Goal: Task Accomplishment & Management: Use online tool/utility

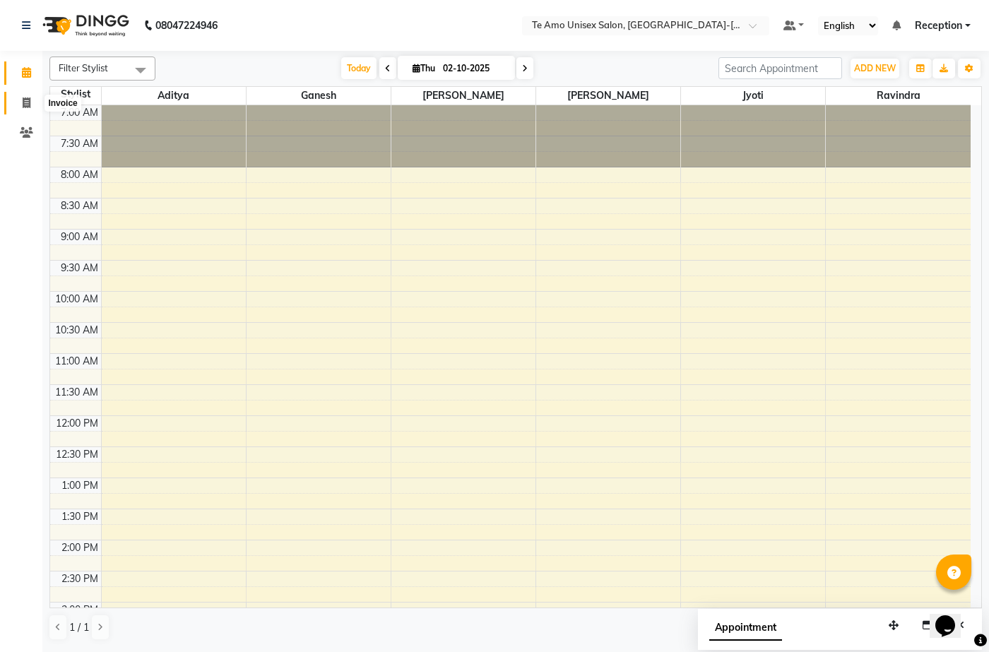
click at [13, 95] on link "Invoice" at bounding box center [21, 103] width 34 height 23
select select "service"
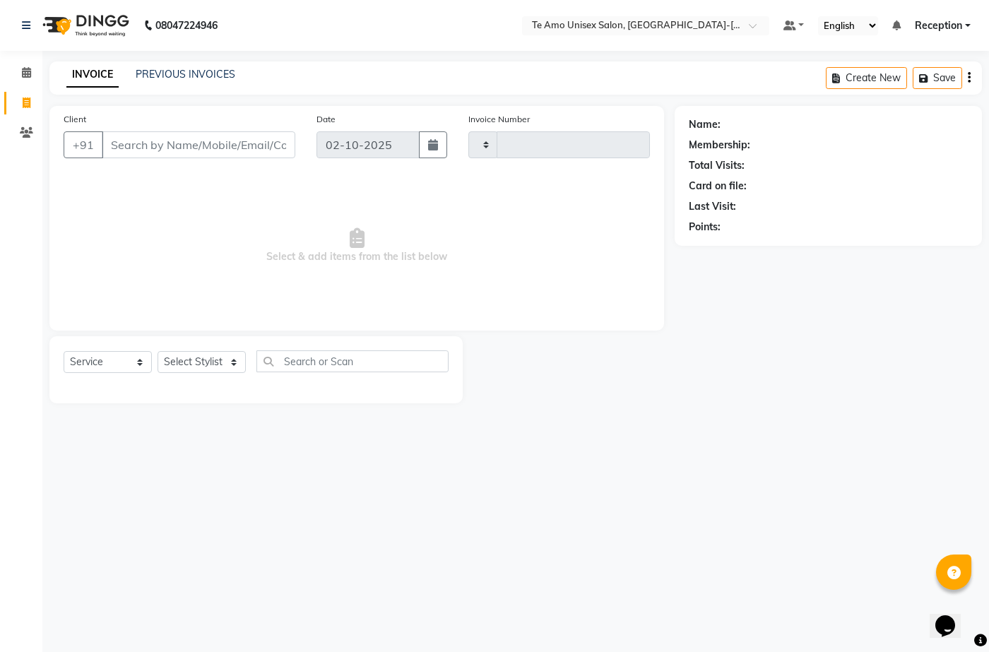
type input "2024"
select select "7836"
click at [230, 153] on input "Client" at bounding box center [199, 144] width 194 height 27
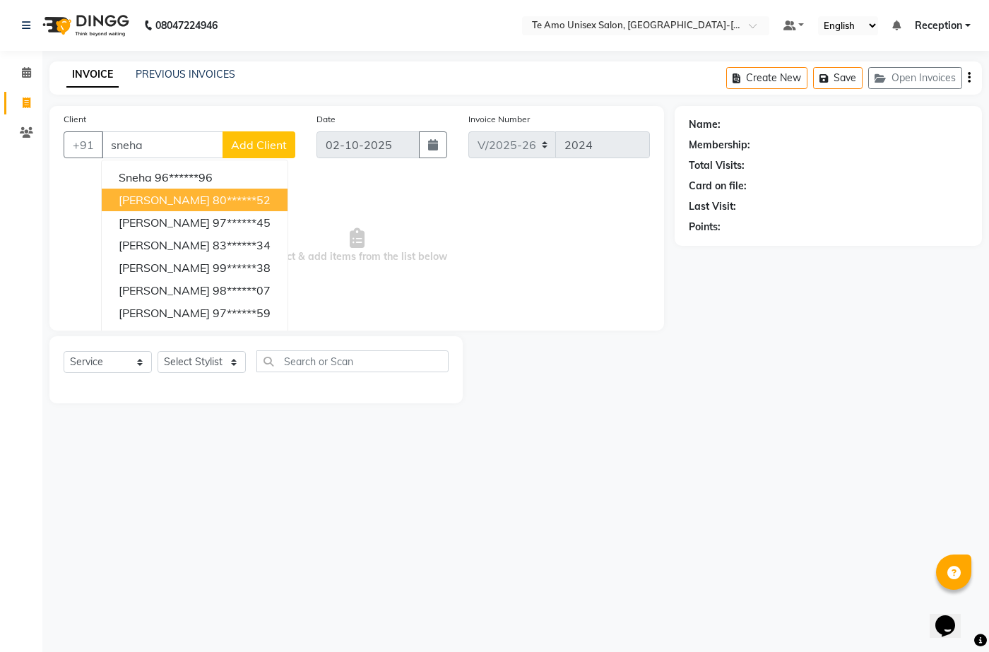
click at [222, 193] on ngb-highlight "80******52" at bounding box center [242, 200] width 58 height 14
type input "80******52"
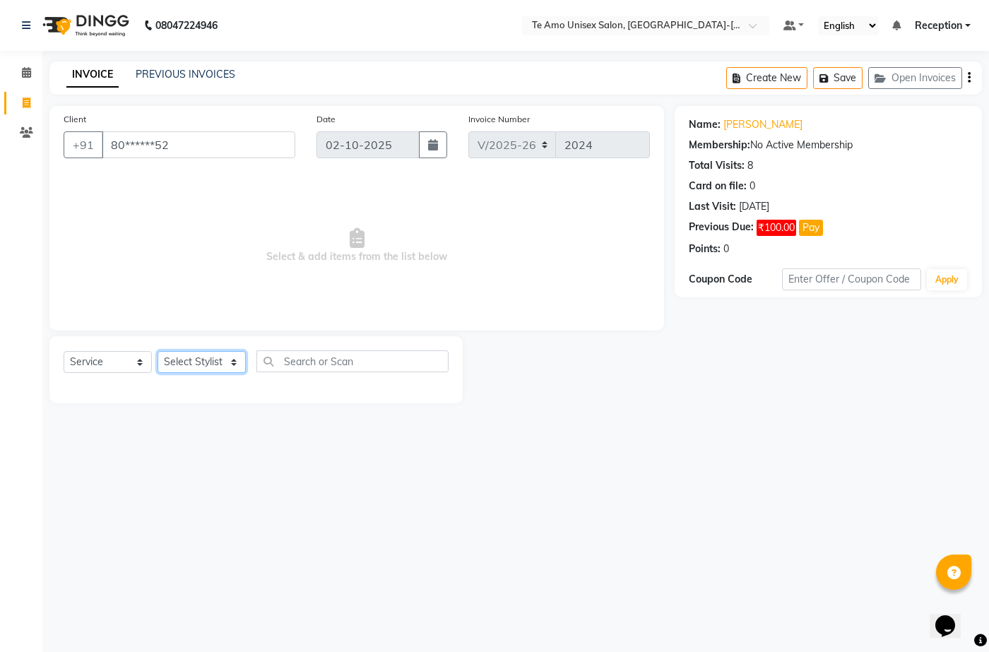
click at [216, 362] on select "Select Stylist [PERSON_NAME] Manager Ravindra Reception [PERSON_NAME]" at bounding box center [202, 362] width 88 height 22
select select "70300"
click at [158, 351] on select "Select Stylist [PERSON_NAME] Manager Ravindra Reception [PERSON_NAME]" at bounding box center [202, 362] width 88 height 22
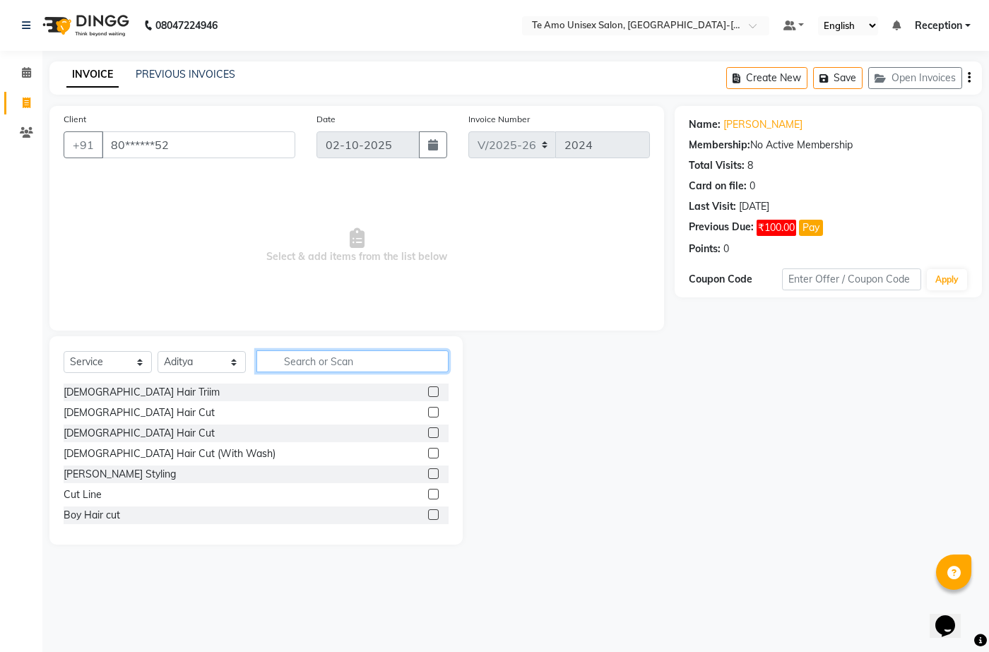
click at [341, 363] on input "text" at bounding box center [352, 361] width 192 height 22
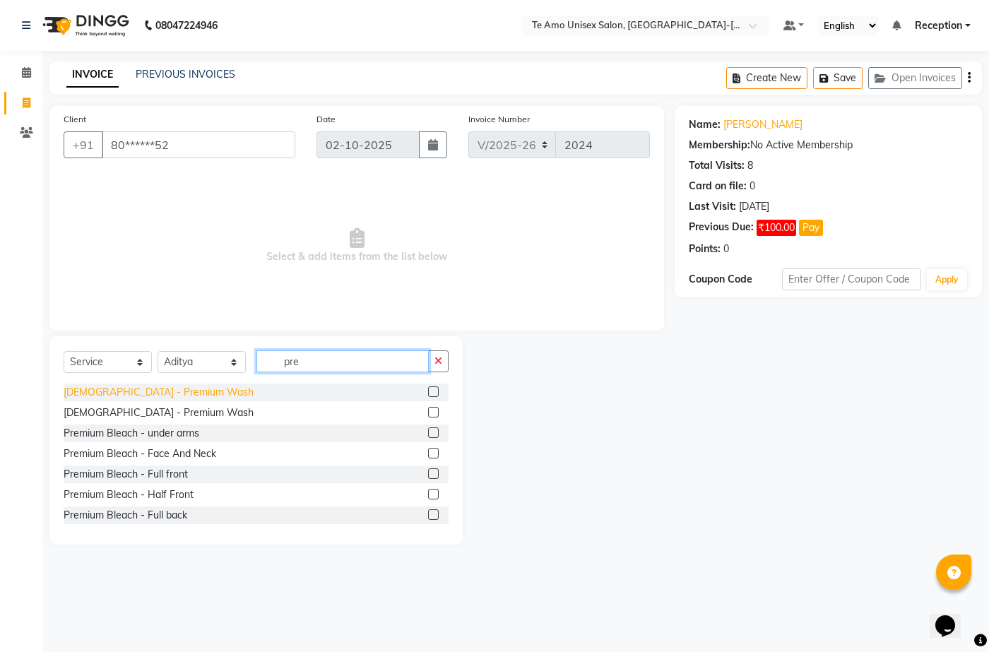
type input "pre"
click at [123, 396] on div "[DEMOGRAPHIC_DATA] - Premium Wash" at bounding box center [159, 392] width 190 height 15
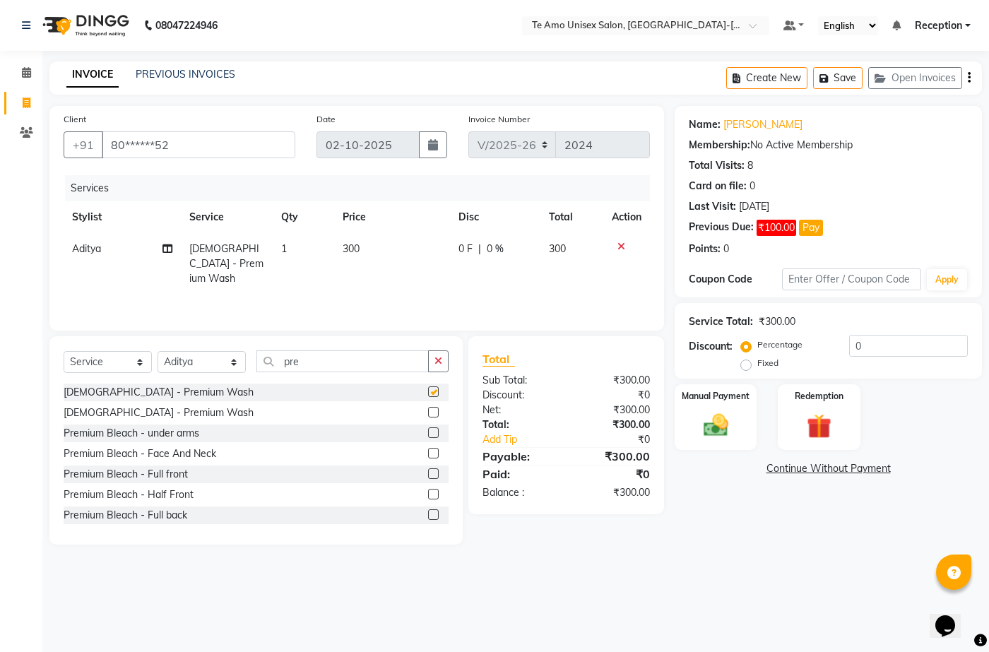
checkbox input "false"
click at [727, 434] on img at bounding box center [716, 426] width 42 height 30
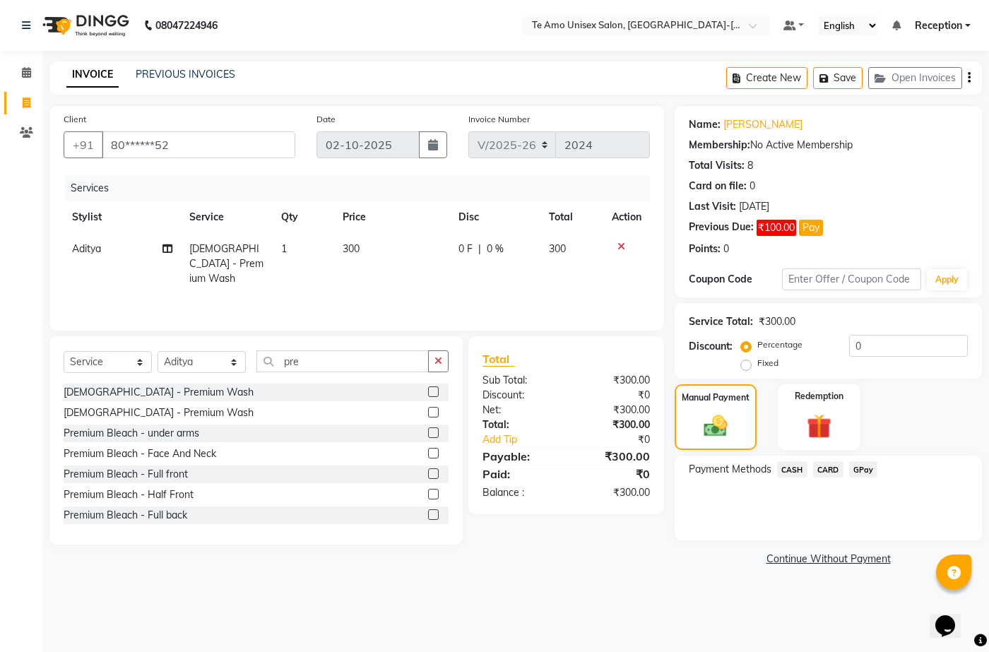
click at [866, 462] on span "GPay" at bounding box center [863, 469] width 29 height 16
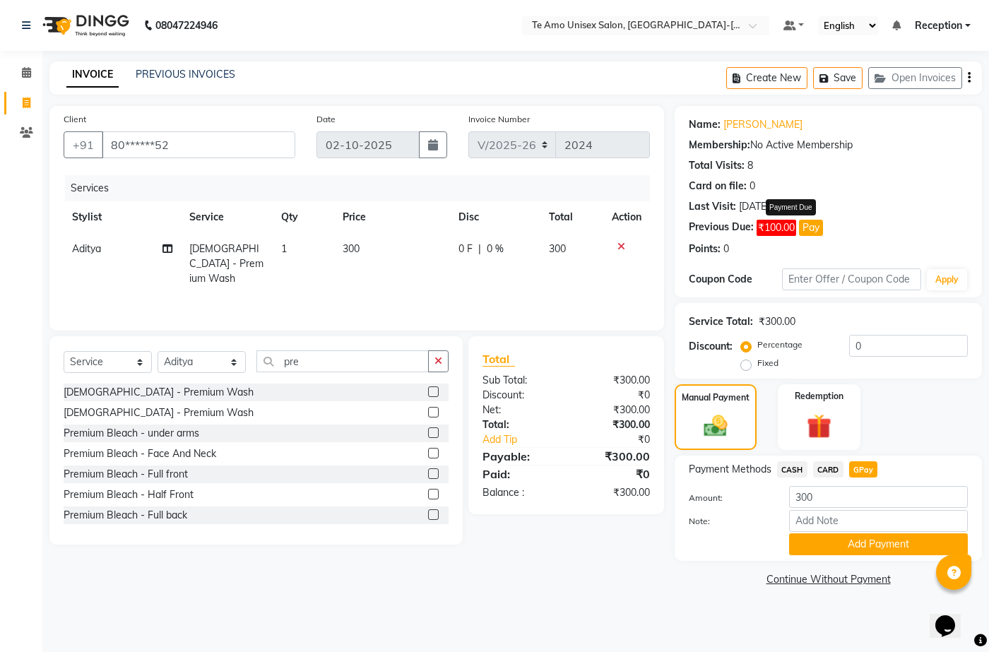
click at [815, 231] on button "Pay" at bounding box center [811, 228] width 24 height 16
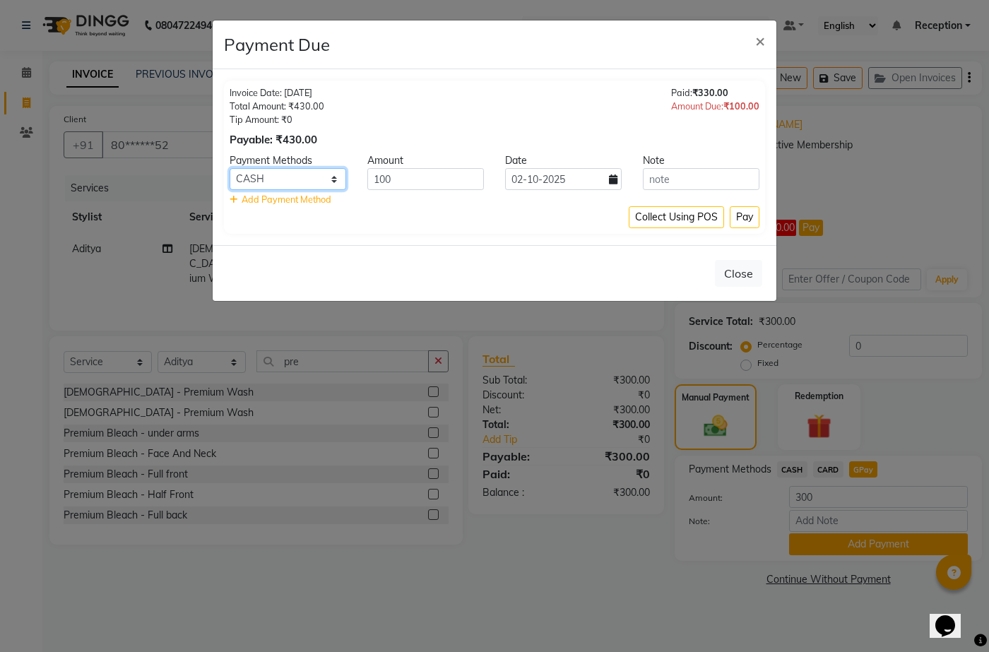
click at [288, 177] on select "CASH CARD GPay" at bounding box center [288, 179] width 117 height 22
select select "5"
click at [230, 168] on select "CASH CARD GPay" at bounding box center [288, 179] width 117 height 22
click at [749, 218] on button "Pay" at bounding box center [745, 217] width 30 height 22
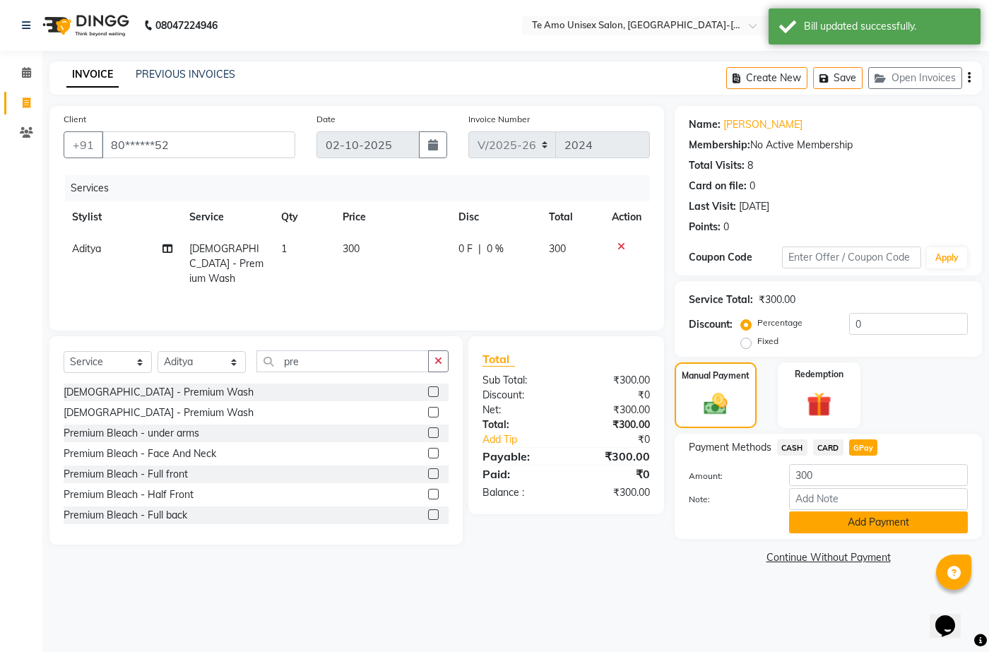
click at [861, 524] on button "Add Payment" at bounding box center [878, 523] width 179 height 22
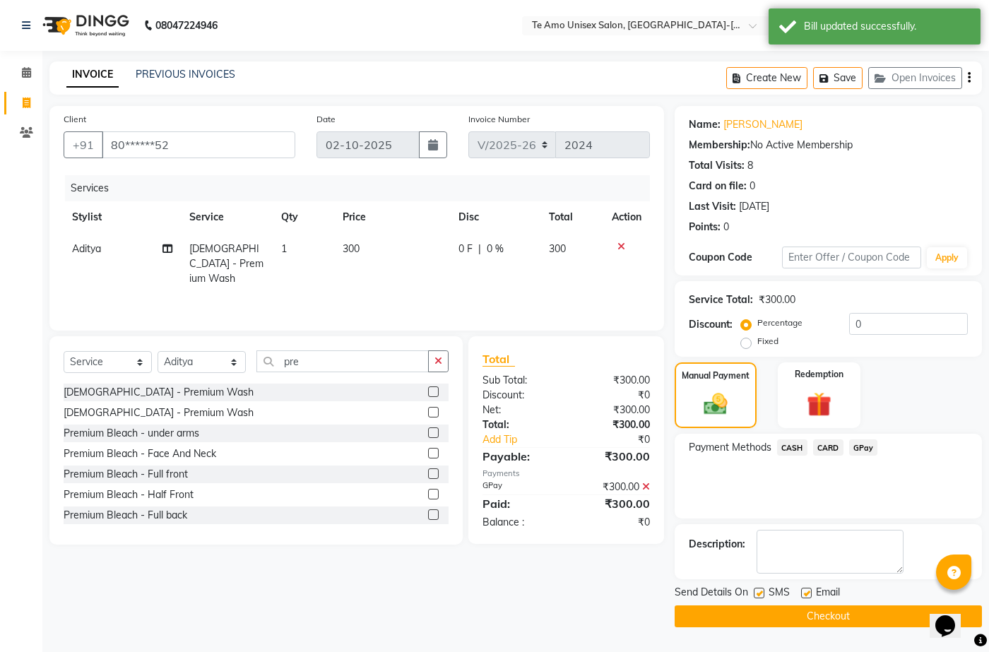
click at [757, 597] on label at bounding box center [759, 593] width 11 height 11
click at [757, 597] on input "checkbox" at bounding box center [758, 593] width 9 height 9
checkbox input "false"
click at [779, 617] on button "Checkout" at bounding box center [828, 617] width 307 height 22
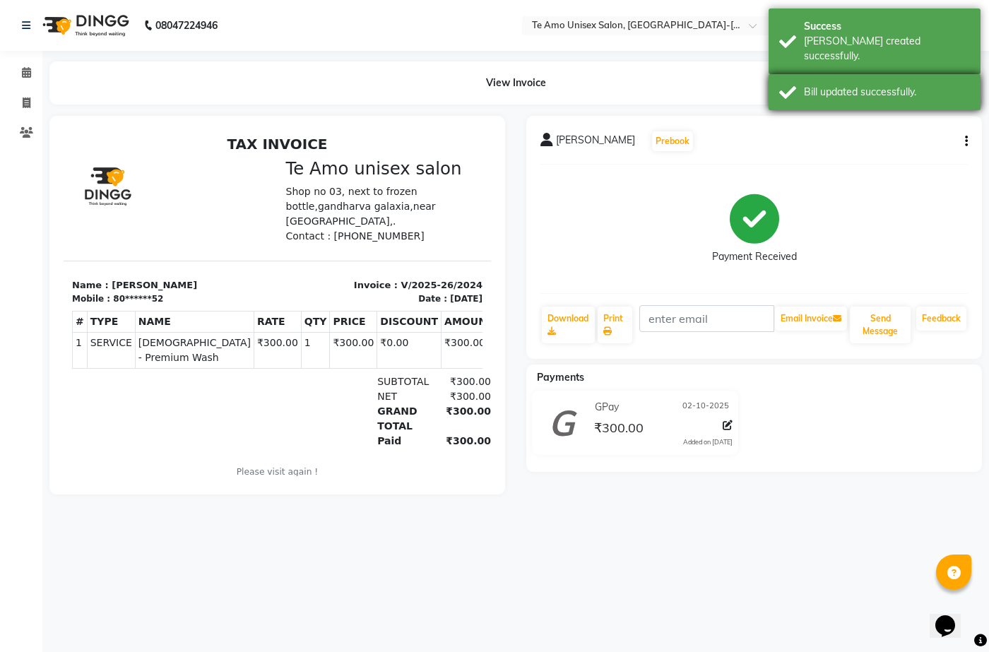
click at [873, 85] on div "Bill updated successfully." at bounding box center [887, 92] width 166 height 15
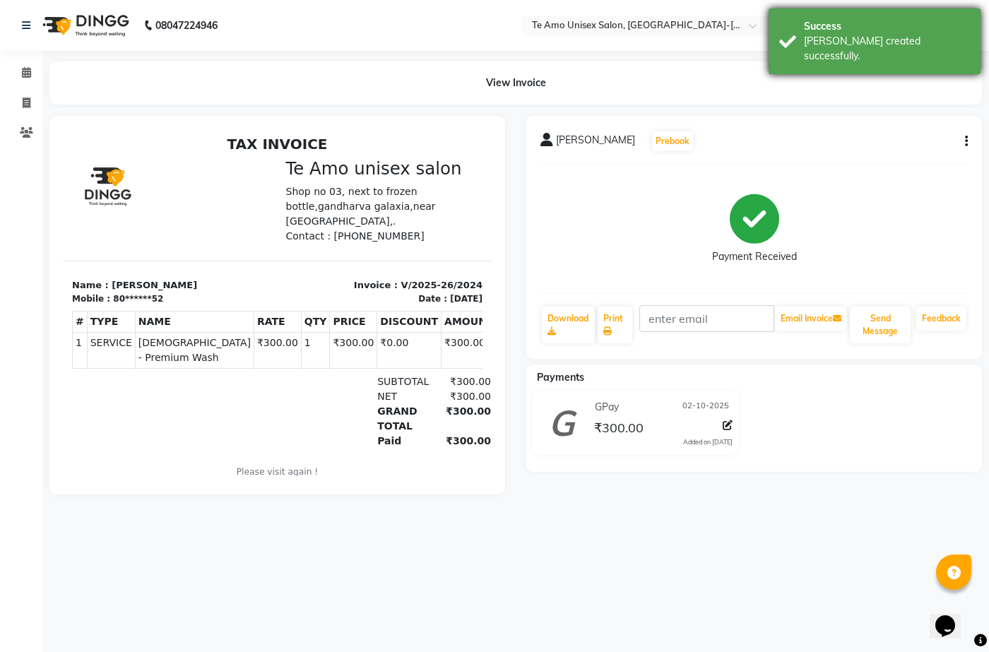
click at [837, 33] on div "Success" at bounding box center [887, 26] width 166 height 15
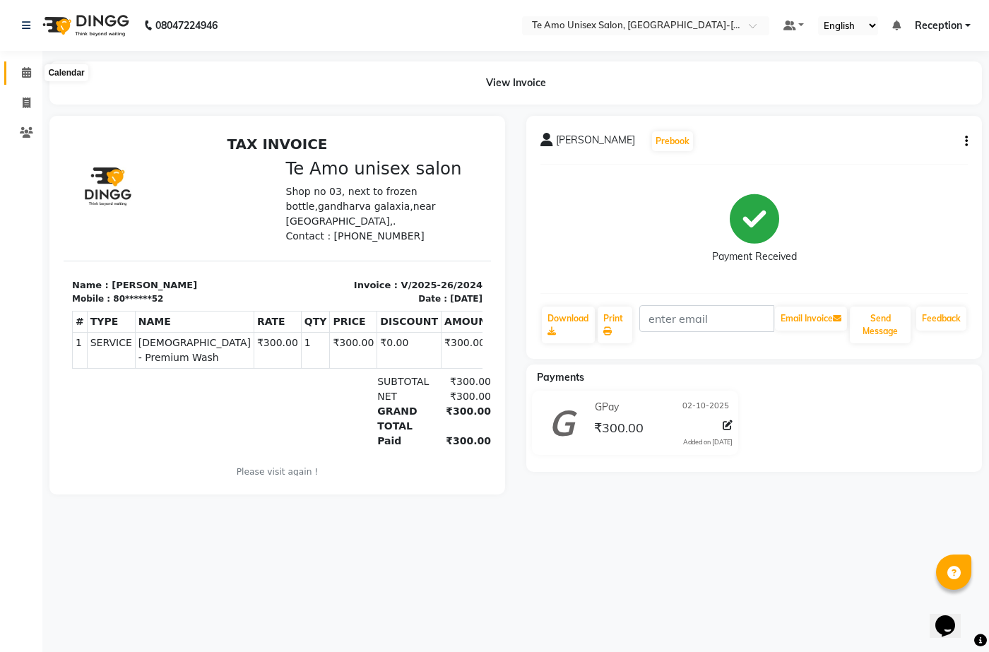
click at [24, 75] on icon at bounding box center [26, 72] width 9 height 11
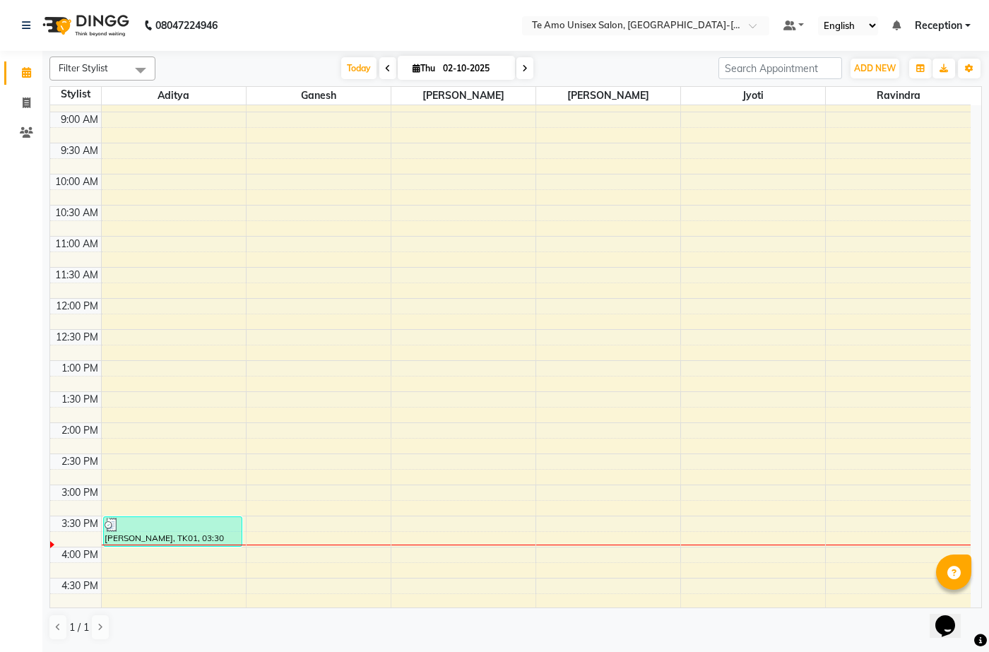
scroll to position [212, 0]
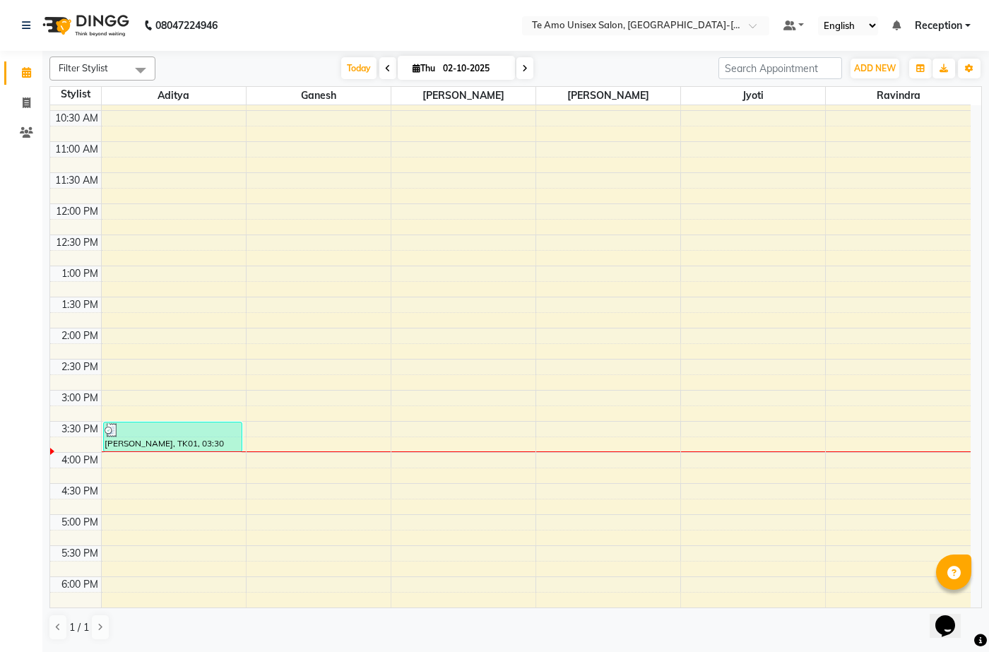
click at [369, 641] on div "Filter Stylist Select All Aditya [PERSON_NAME] Jyoti [PERSON_NAME] [DATE] [DATE…" at bounding box center [515, 349] width 933 height 596
click at [370, 637] on div "1 / 1" at bounding box center [515, 627] width 933 height 27
click at [370, 635] on div "1 / 1" at bounding box center [515, 627] width 933 height 27
